Goal: Task Accomplishment & Management: Use online tool/utility

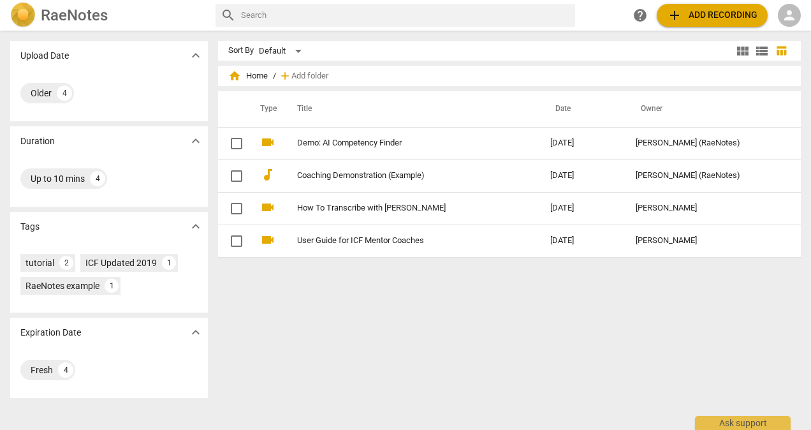
click at [688, 10] on span "add Add recording" at bounding box center [712, 15] width 91 height 15
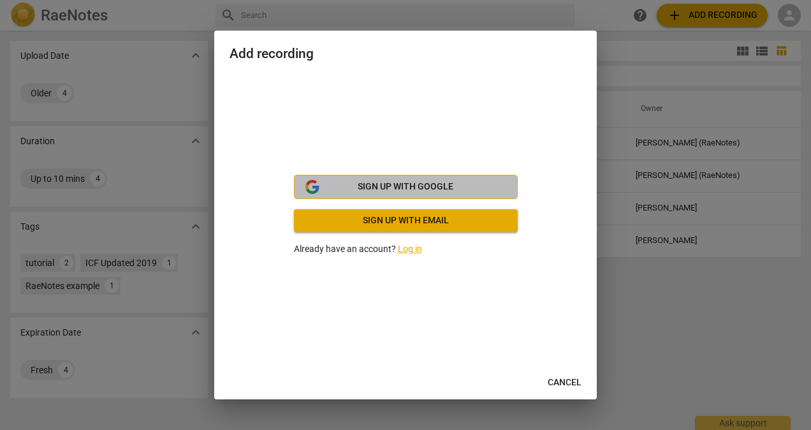
click at [379, 193] on button "Sign up with Google" at bounding box center [406, 187] width 224 height 24
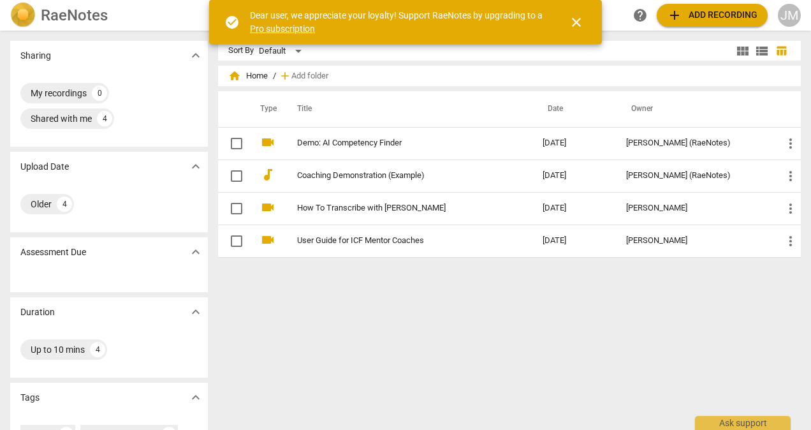
click at [580, 24] on span "close" at bounding box center [576, 22] width 15 height 15
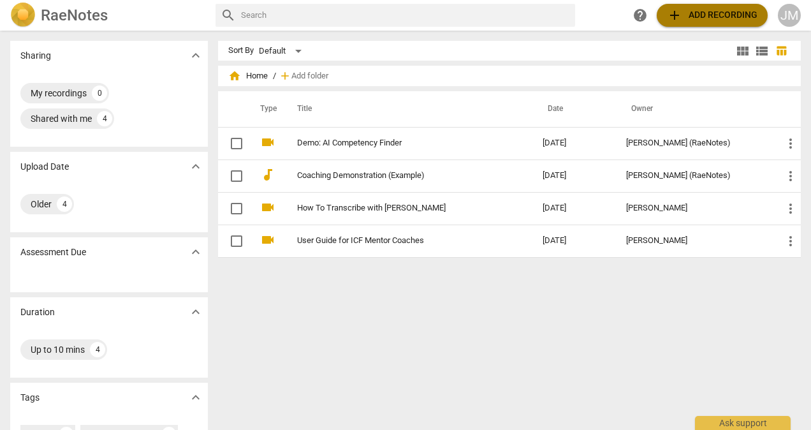
click at [674, 17] on span "add" at bounding box center [674, 15] width 15 height 15
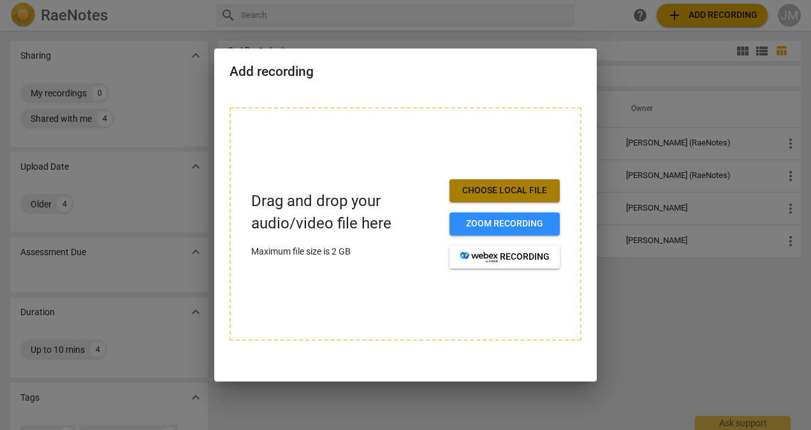
click at [484, 193] on span "Choose local file" at bounding box center [505, 190] width 90 height 13
click at [661, 320] on div at bounding box center [405, 215] width 811 height 430
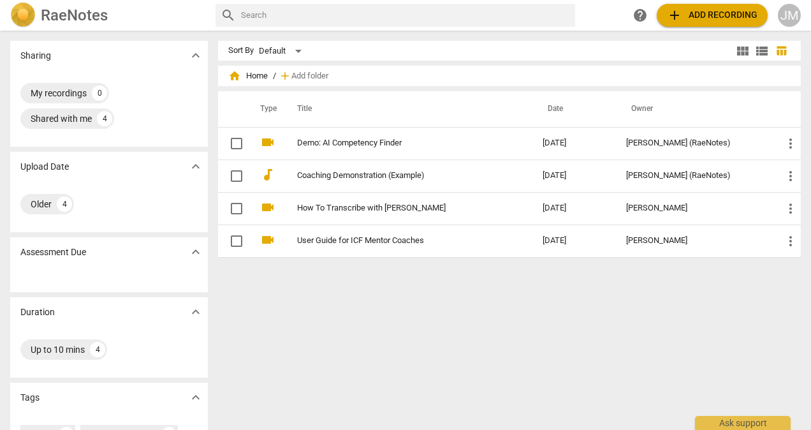
click at [690, 15] on span "add Add recording" at bounding box center [712, 15] width 91 height 15
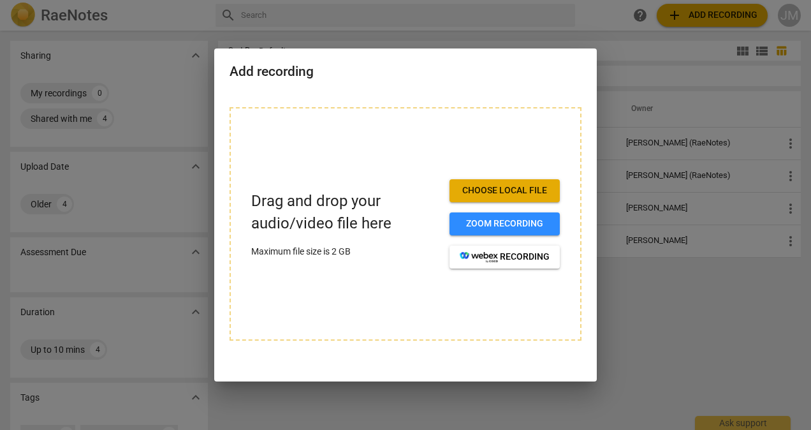
click at [497, 191] on span "Choose local file" at bounding box center [505, 190] width 90 height 13
click at [486, 224] on span "Zoom recording" at bounding box center [505, 223] width 90 height 13
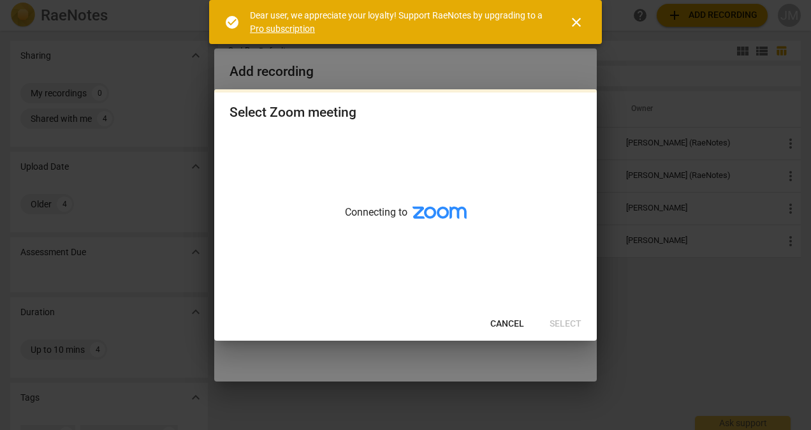
click at [578, 17] on span "close" at bounding box center [576, 22] width 15 height 15
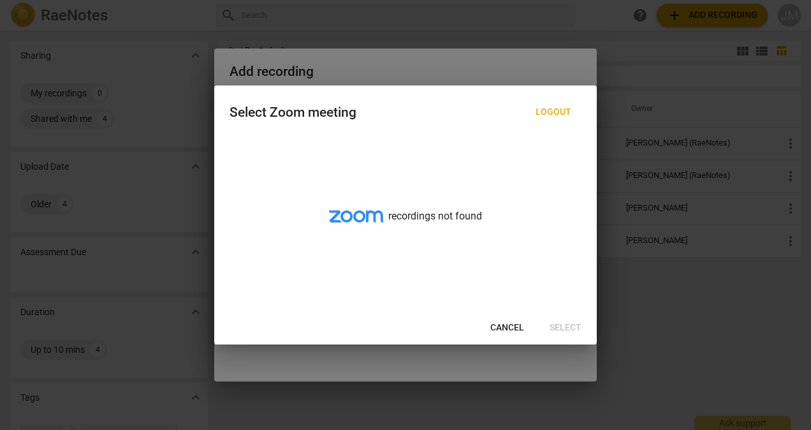
click at [353, 216] on icon at bounding box center [356, 216] width 54 height 12
click at [479, 263] on div "recordings not found" at bounding box center [405, 223] width 383 height 175
click at [515, 323] on span "Cancel" at bounding box center [507, 327] width 34 height 13
